Goal: Check status: Check status

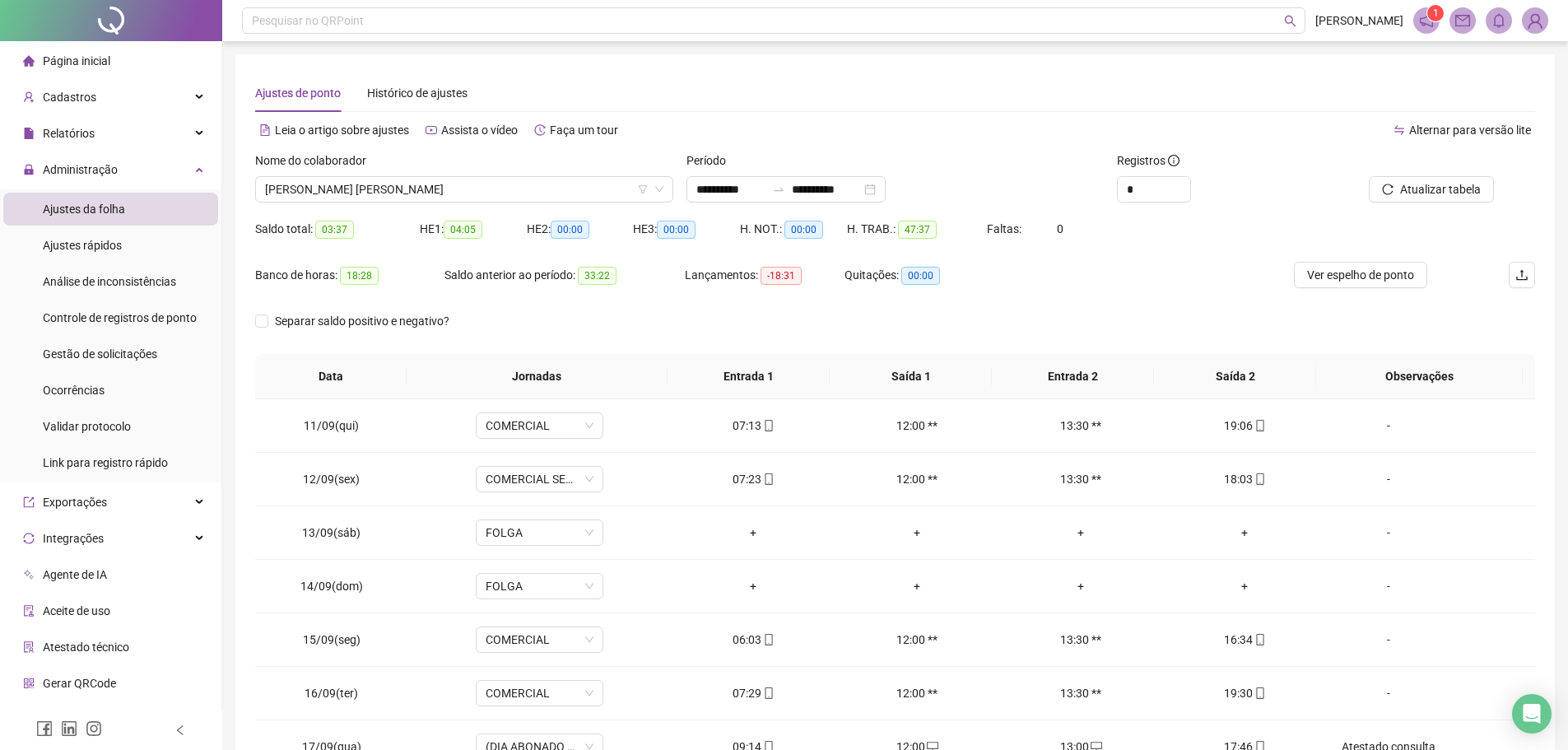
scroll to position [23, 0]
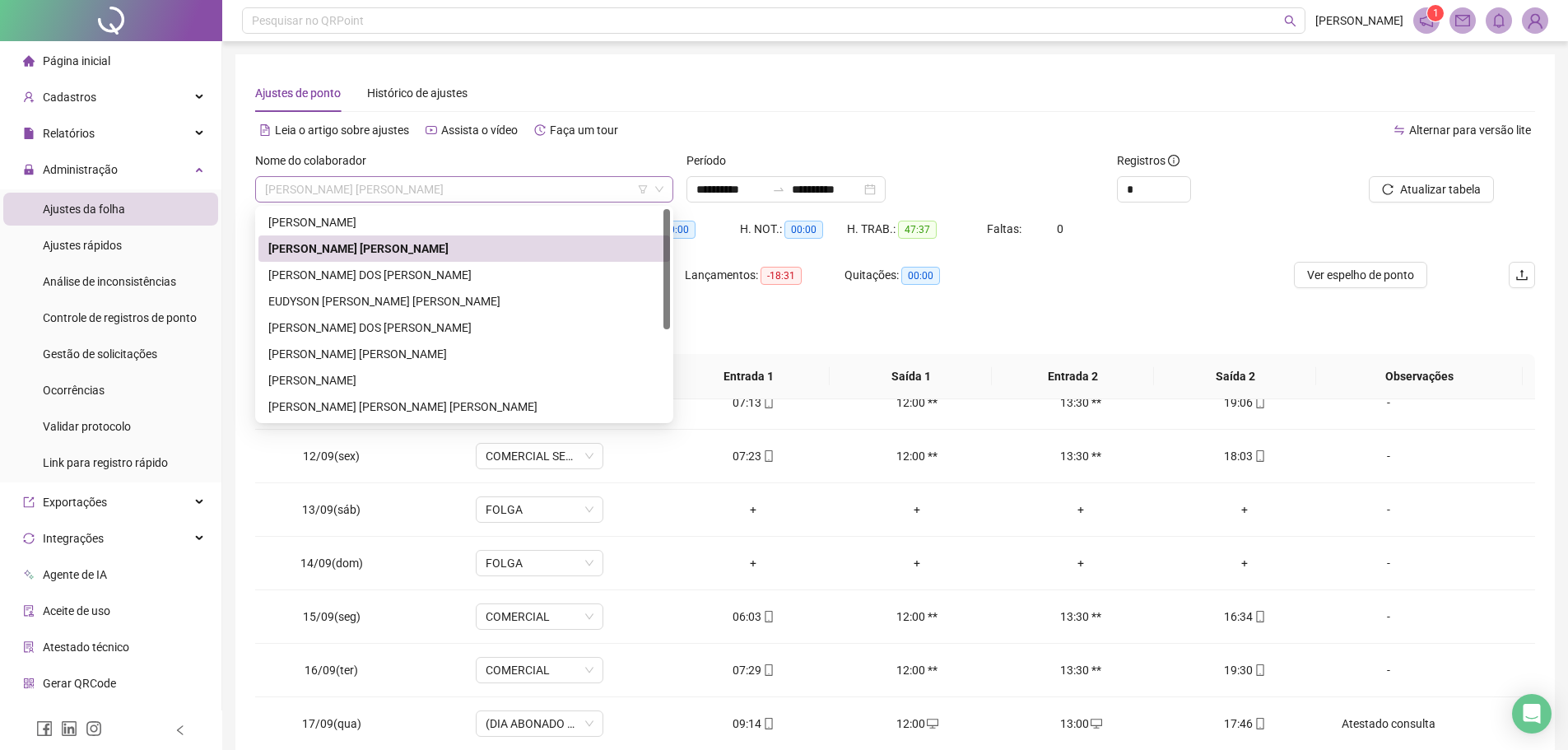
click at [463, 192] on span "[PERSON_NAME] [PERSON_NAME]" at bounding box center [464, 189] width 398 height 24
click at [382, 296] on div "EUDYSON [PERSON_NAME] [PERSON_NAME]" at bounding box center [463, 301] width 392 height 18
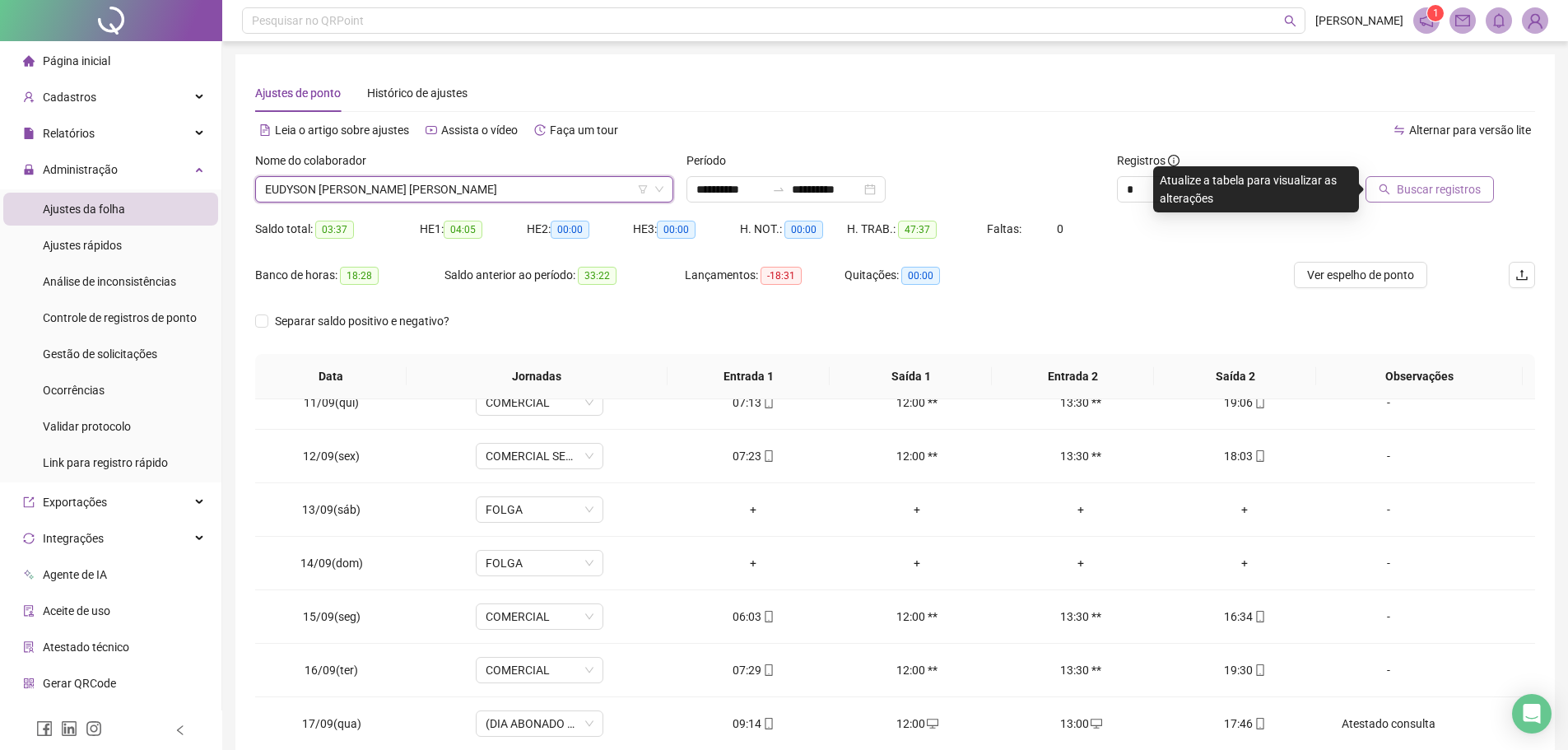
click at [1441, 194] on span "Buscar registros" at bounding box center [1439, 189] width 84 height 18
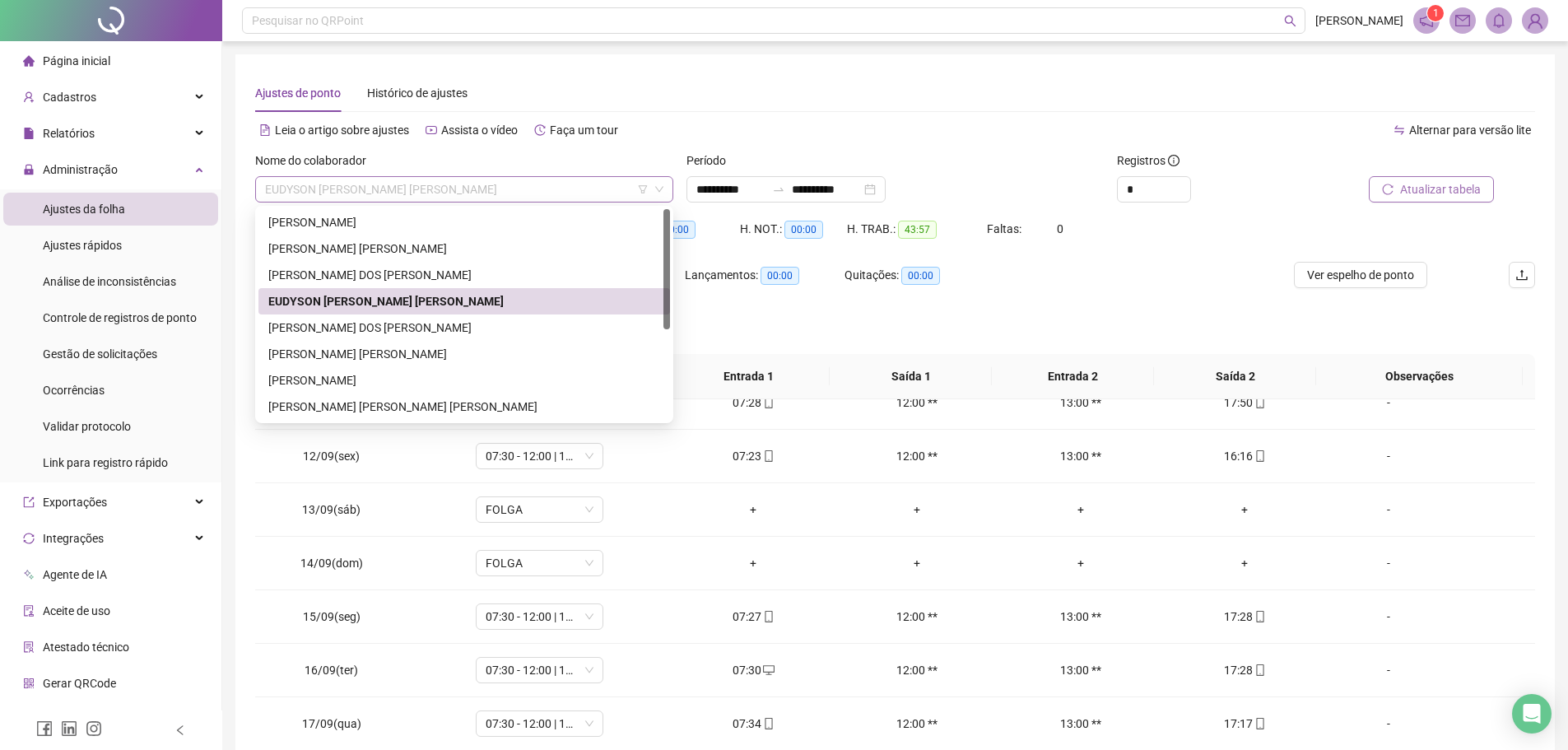
click at [387, 191] on span "EUDYSON [PERSON_NAME] [PERSON_NAME]" at bounding box center [464, 189] width 398 height 24
click at [352, 328] on div "[PERSON_NAME] DOS [PERSON_NAME]" at bounding box center [463, 327] width 392 height 18
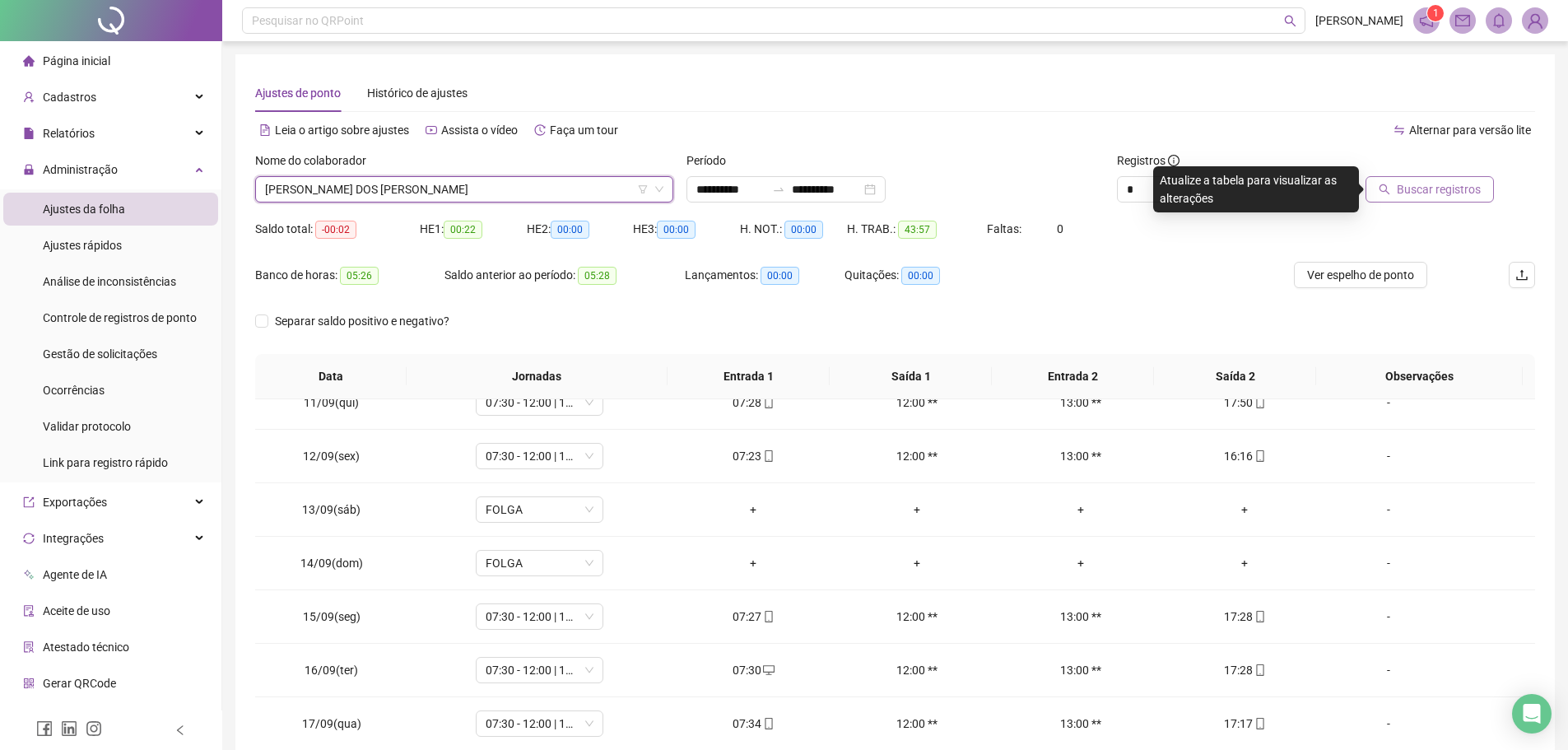
click at [1432, 188] on span "Buscar registros" at bounding box center [1439, 189] width 84 height 18
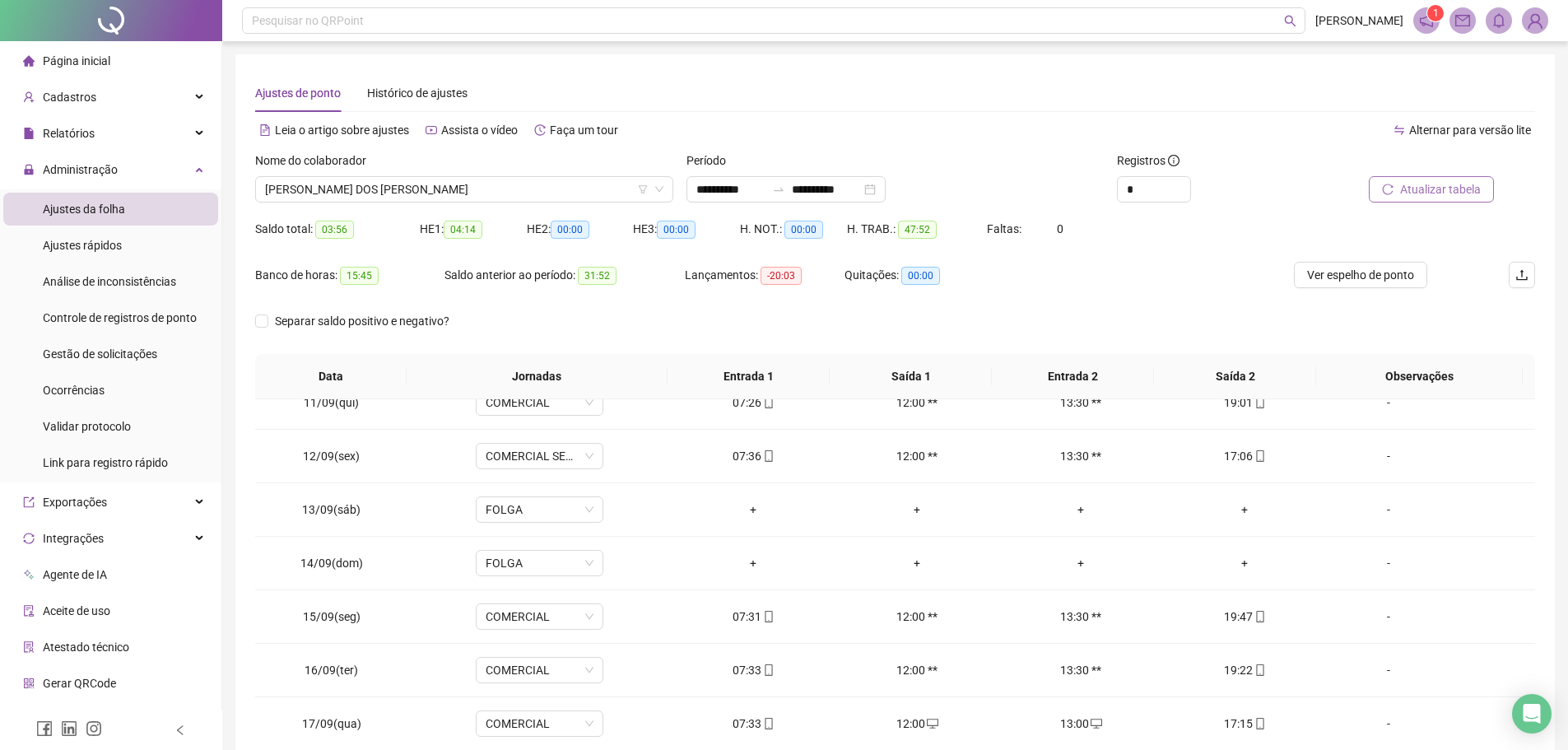
click at [1443, 188] on span "Atualizar tabela" at bounding box center [1441, 189] width 80 height 18
click at [449, 189] on span "[PERSON_NAME] DOS [PERSON_NAME]" at bounding box center [464, 189] width 398 height 24
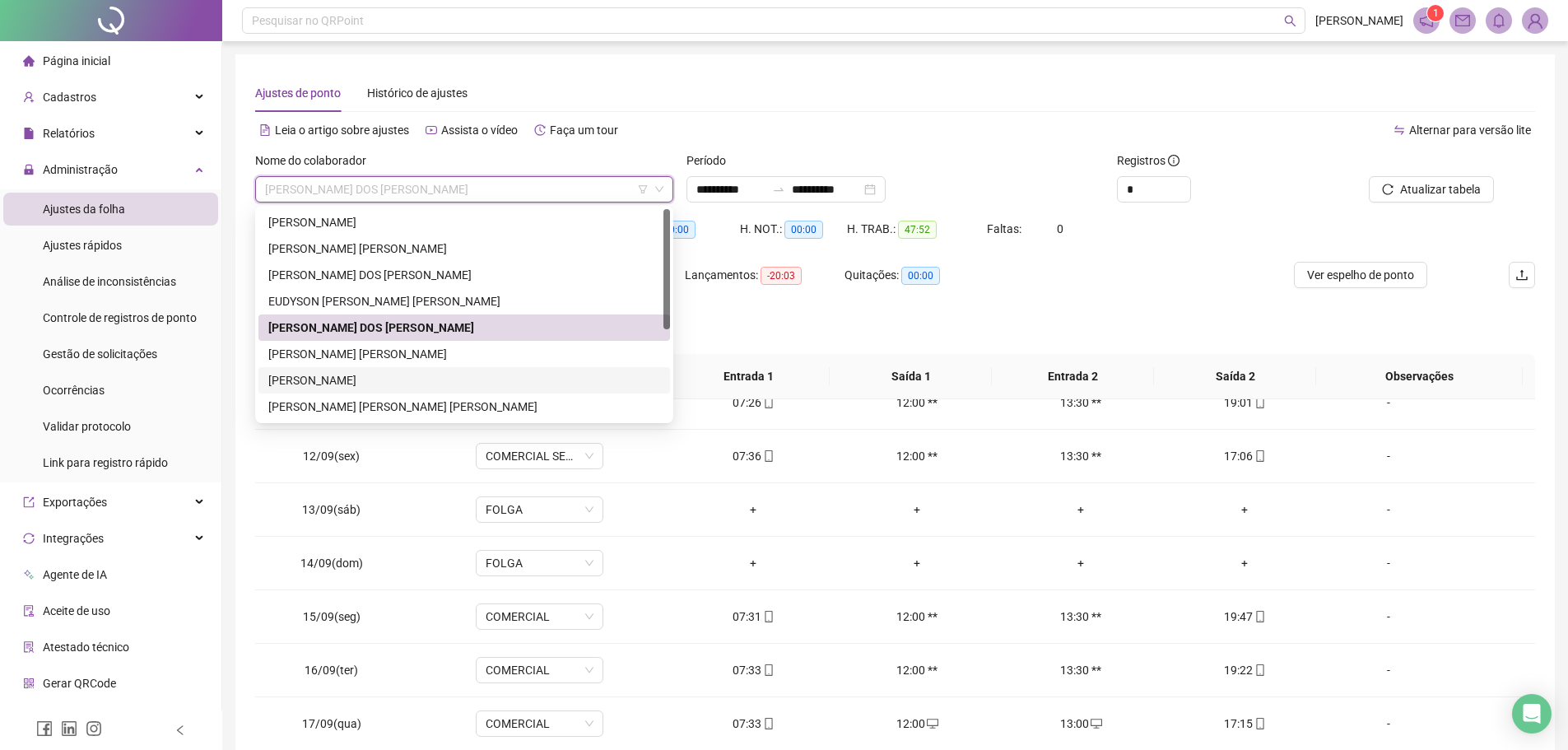
click at [370, 383] on div "[PERSON_NAME]" at bounding box center [463, 379] width 392 height 18
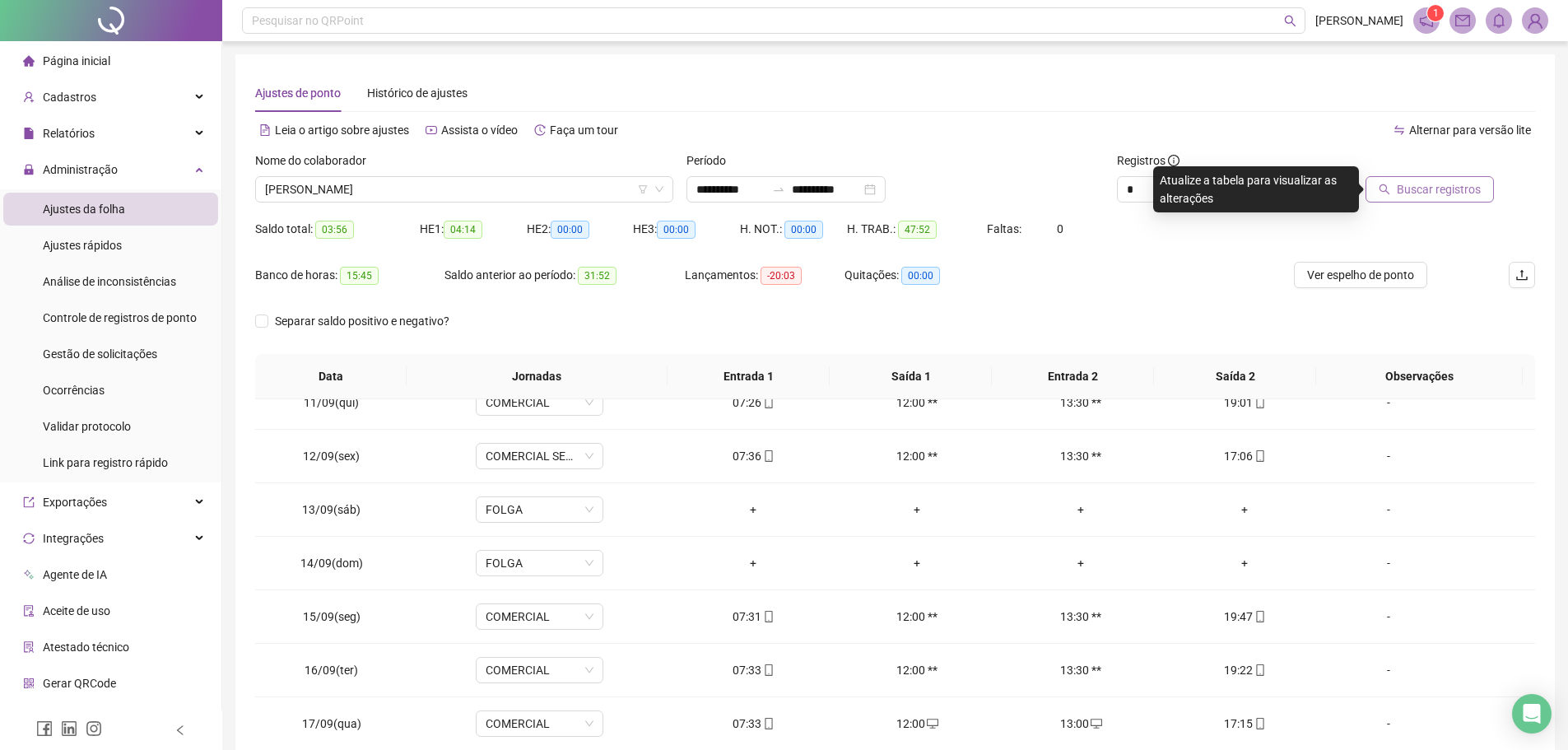
click at [1418, 183] on span "Buscar registros" at bounding box center [1439, 189] width 84 height 18
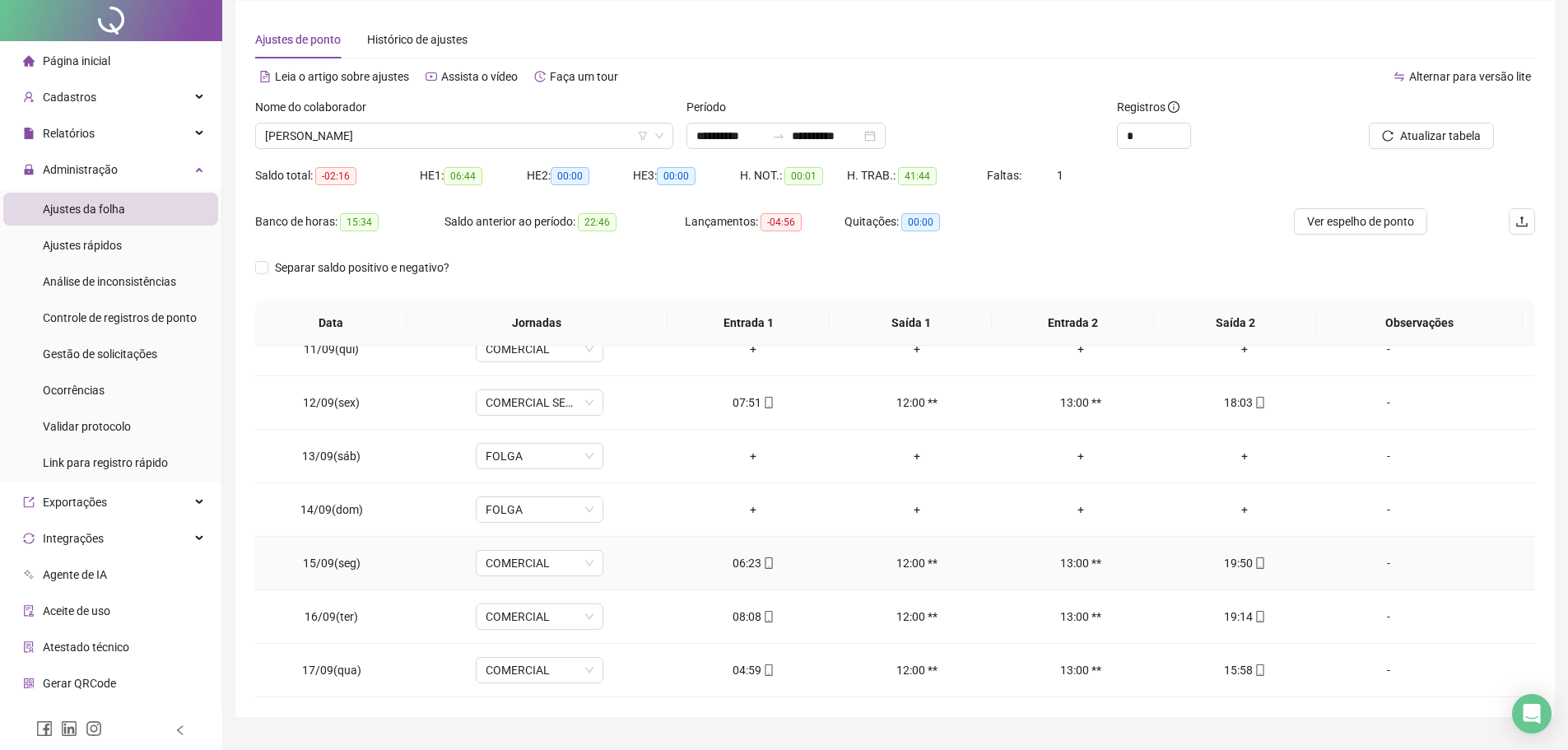
scroll to position [82, 0]
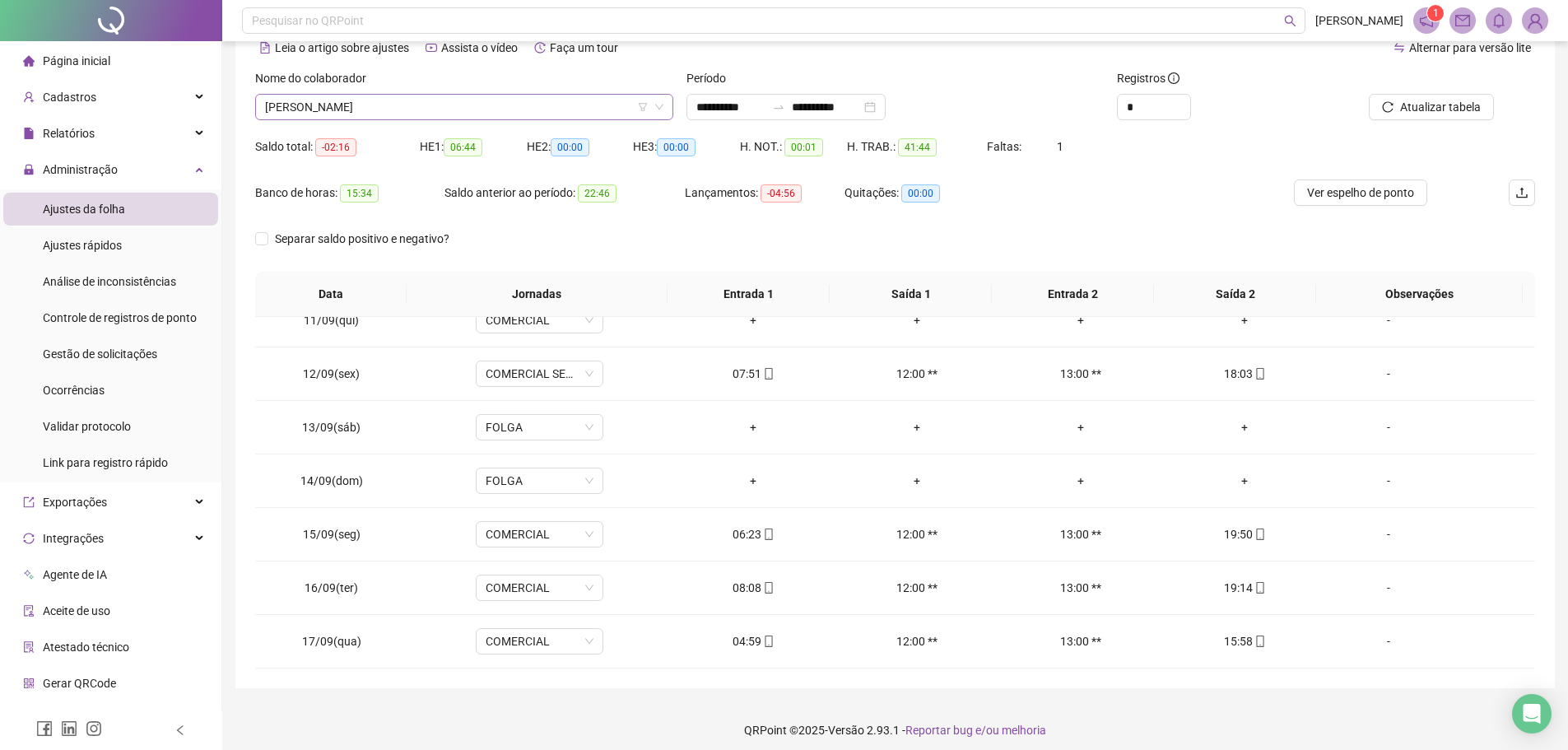
click at [461, 109] on span "[PERSON_NAME]" at bounding box center [464, 106] width 398 height 24
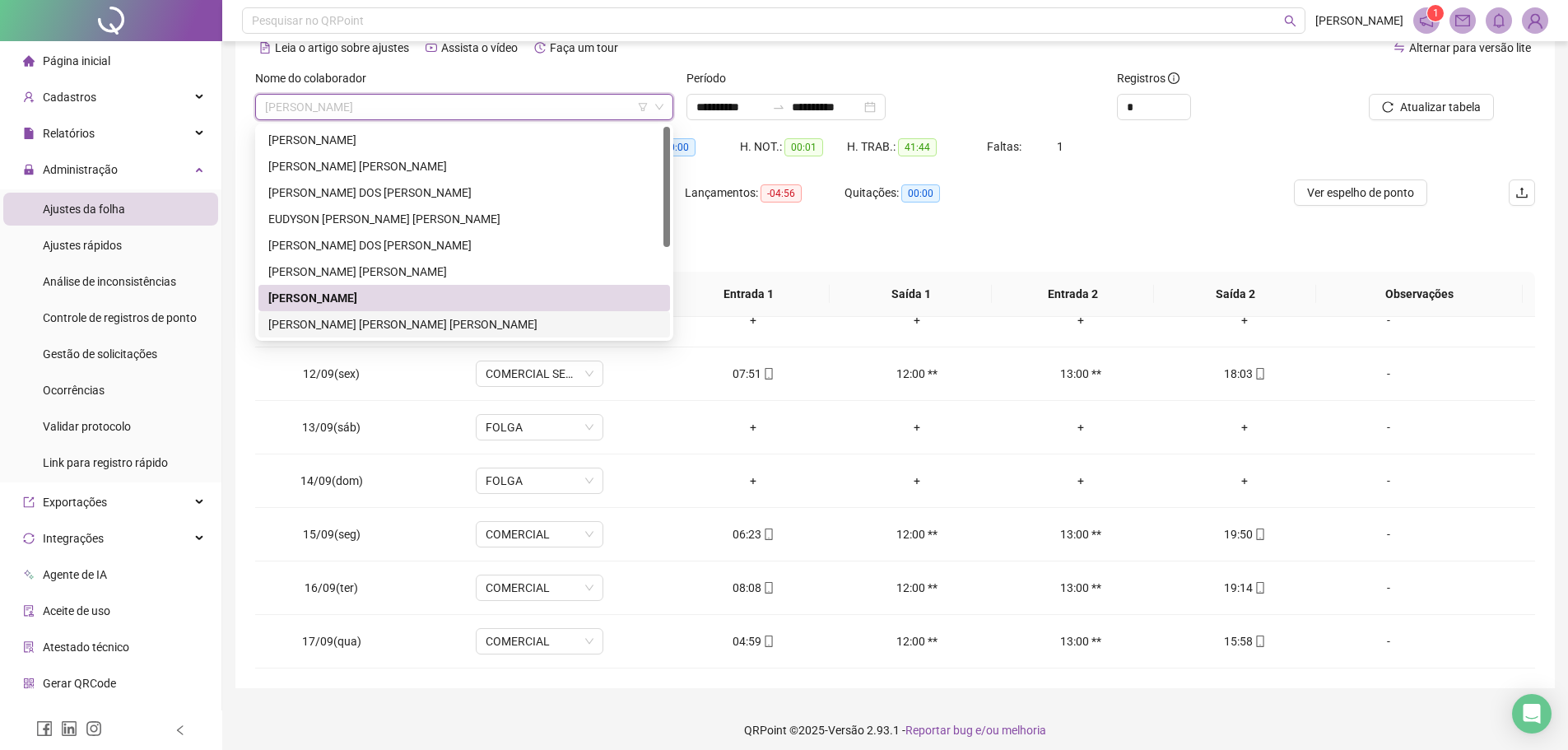
click at [324, 326] on div "[PERSON_NAME] [PERSON_NAME] [PERSON_NAME]" at bounding box center [463, 323] width 392 height 18
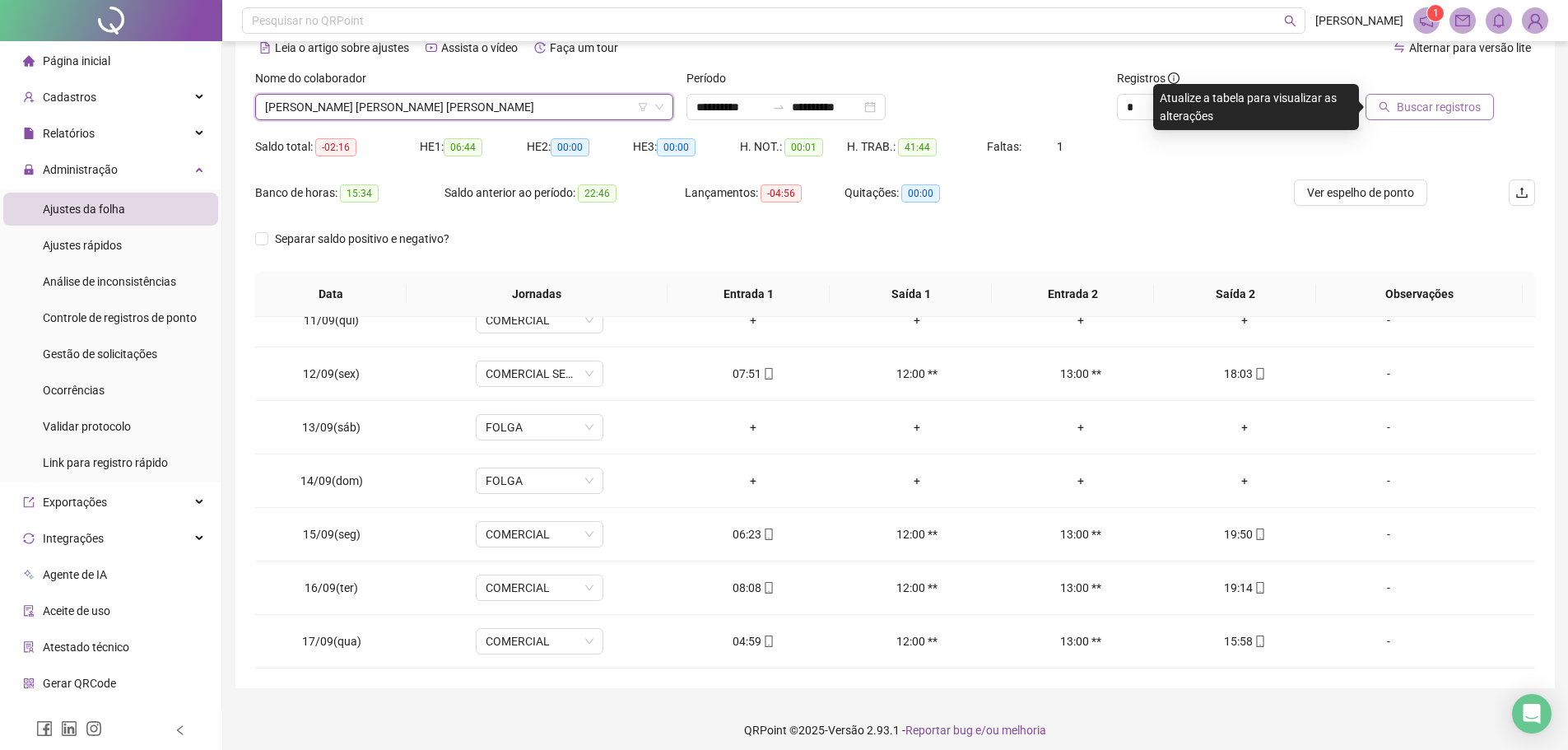
click at [1382, 106] on button "Buscar registros" at bounding box center [1430, 106] width 128 height 26
